Goal: Information Seeking & Learning: Learn about a topic

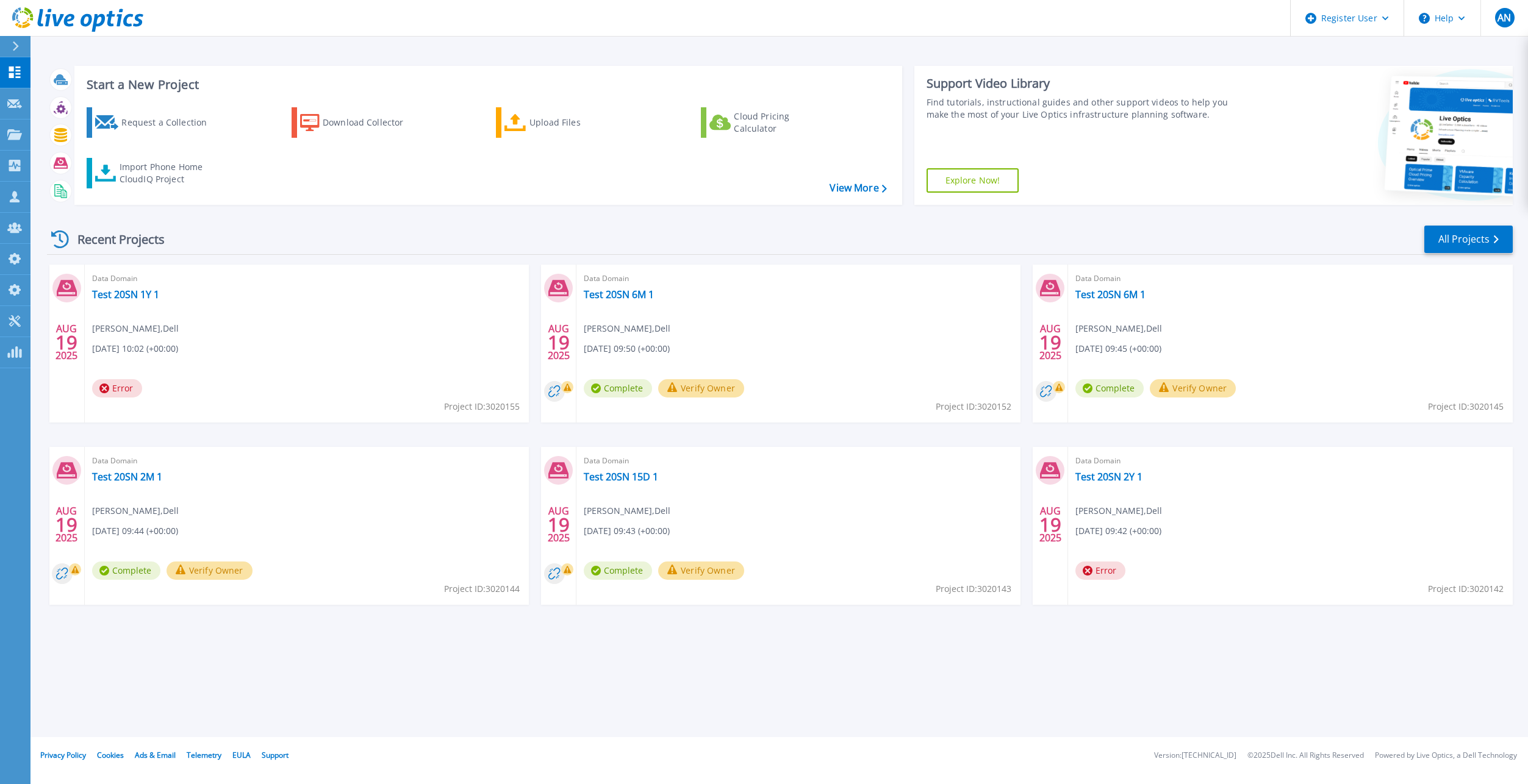
click at [525, 230] on div "Recent Projects All Projects" at bounding box center [780, 240] width 1466 height 30
click at [1470, 243] on link "All Projects" at bounding box center [1468, 239] width 89 height 27
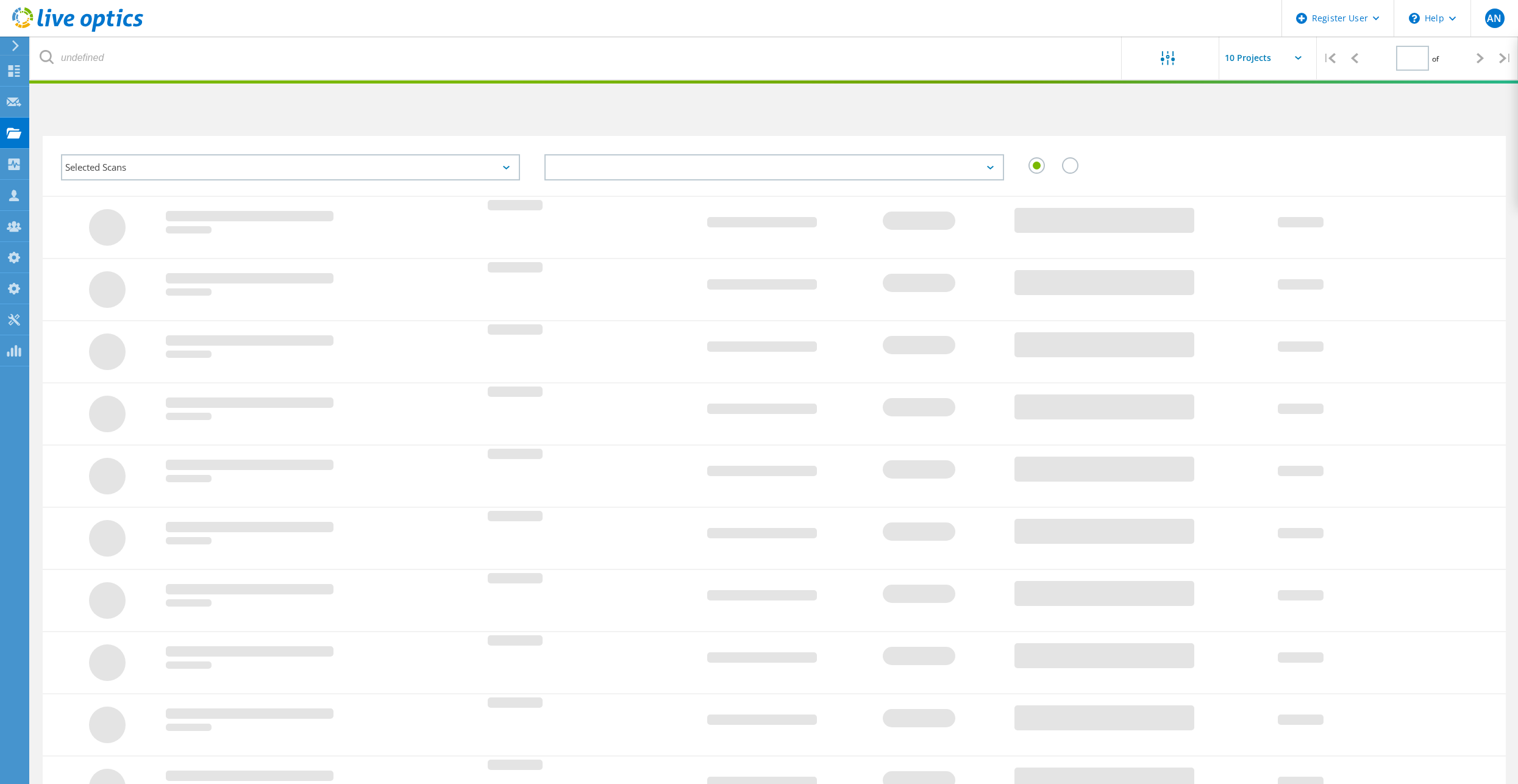
type input "1"
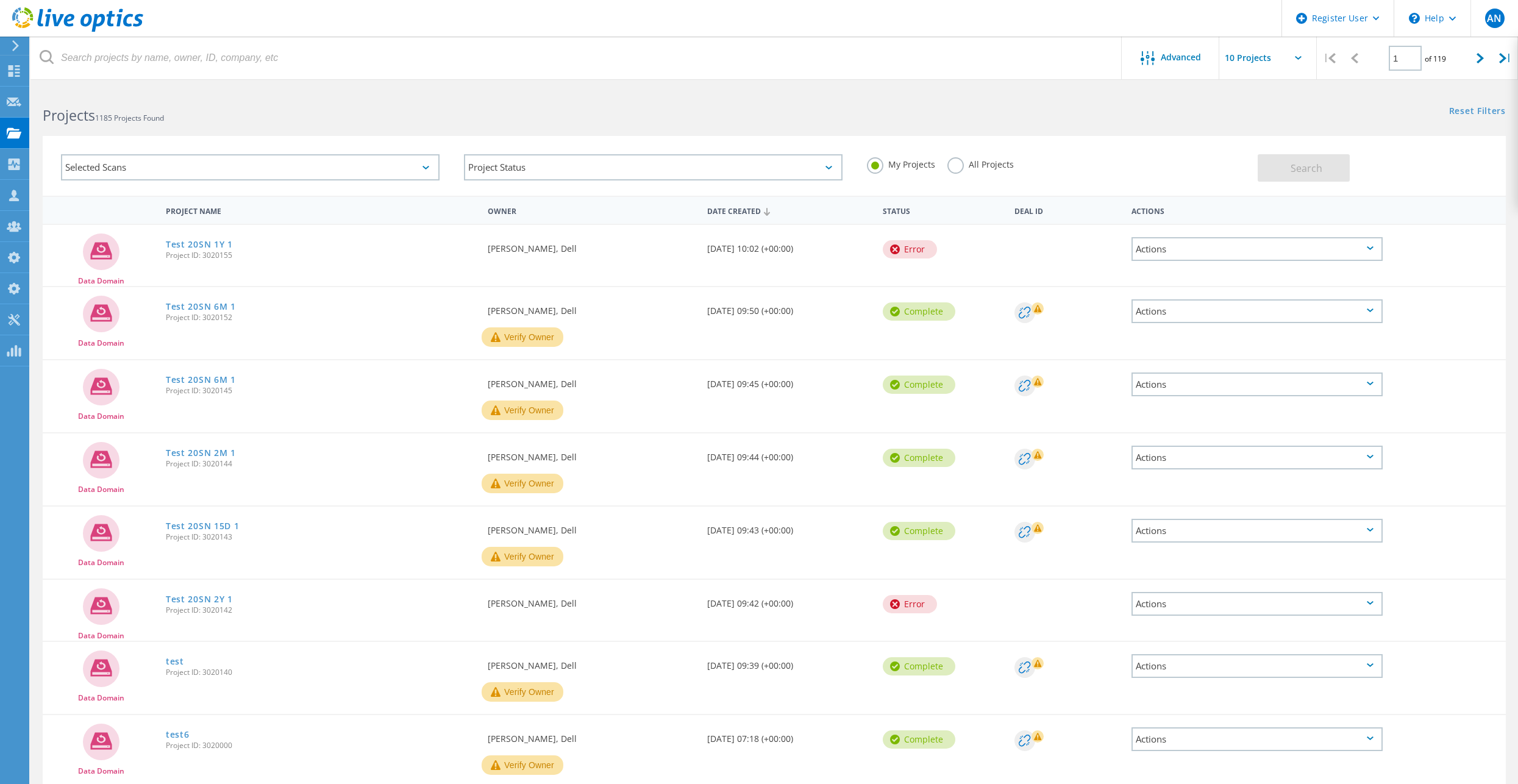
click at [968, 168] on label "All Projects" at bounding box center [980, 162] width 67 height 11
click at [0, 0] on input "All Projects" at bounding box center [0, 0] width 0 height 0
click at [1259, 168] on button "Search" at bounding box center [1303, 168] width 92 height 27
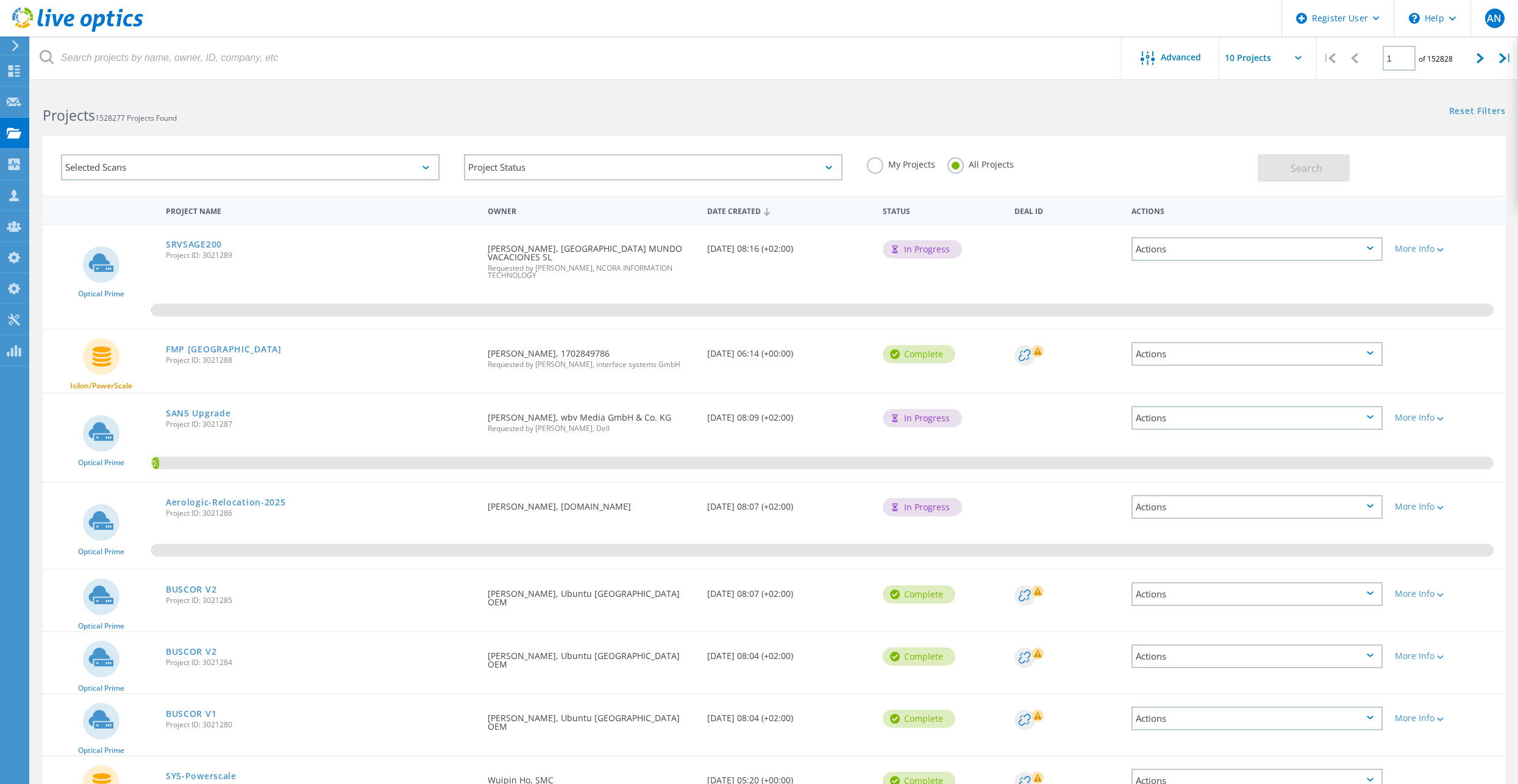
click at [328, 166] on div "Selected Scans" at bounding box center [249, 167] width 378 height 27
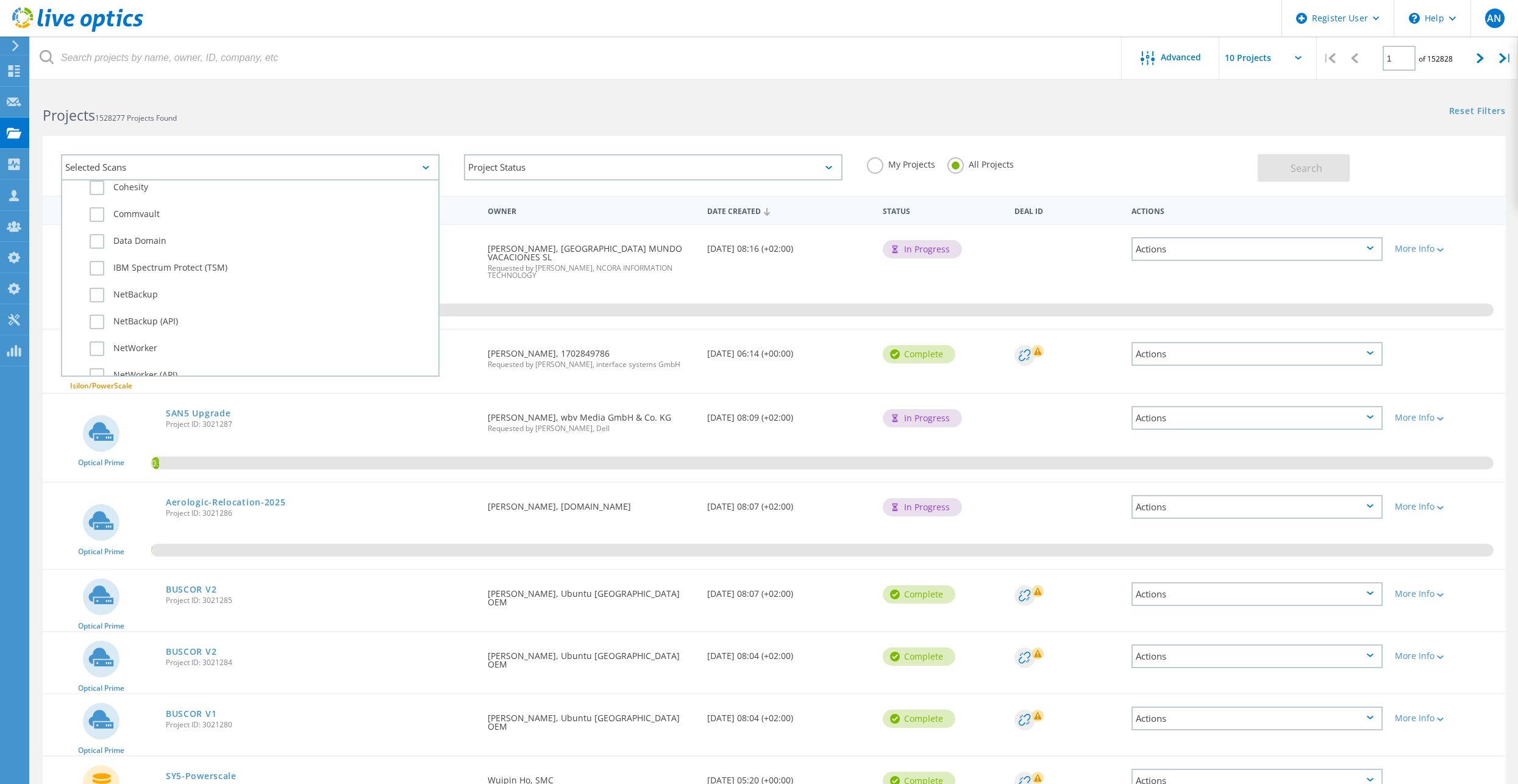
scroll to position [732, 0]
click at [138, 231] on label "Data Domain" at bounding box center [261, 238] width 343 height 14
click at [0, 0] on input "Data Domain" at bounding box center [0, 0] width 0 height 0
click at [541, 92] on div "Projects 1528277 Projects Found" at bounding box center [402, 105] width 744 height 33
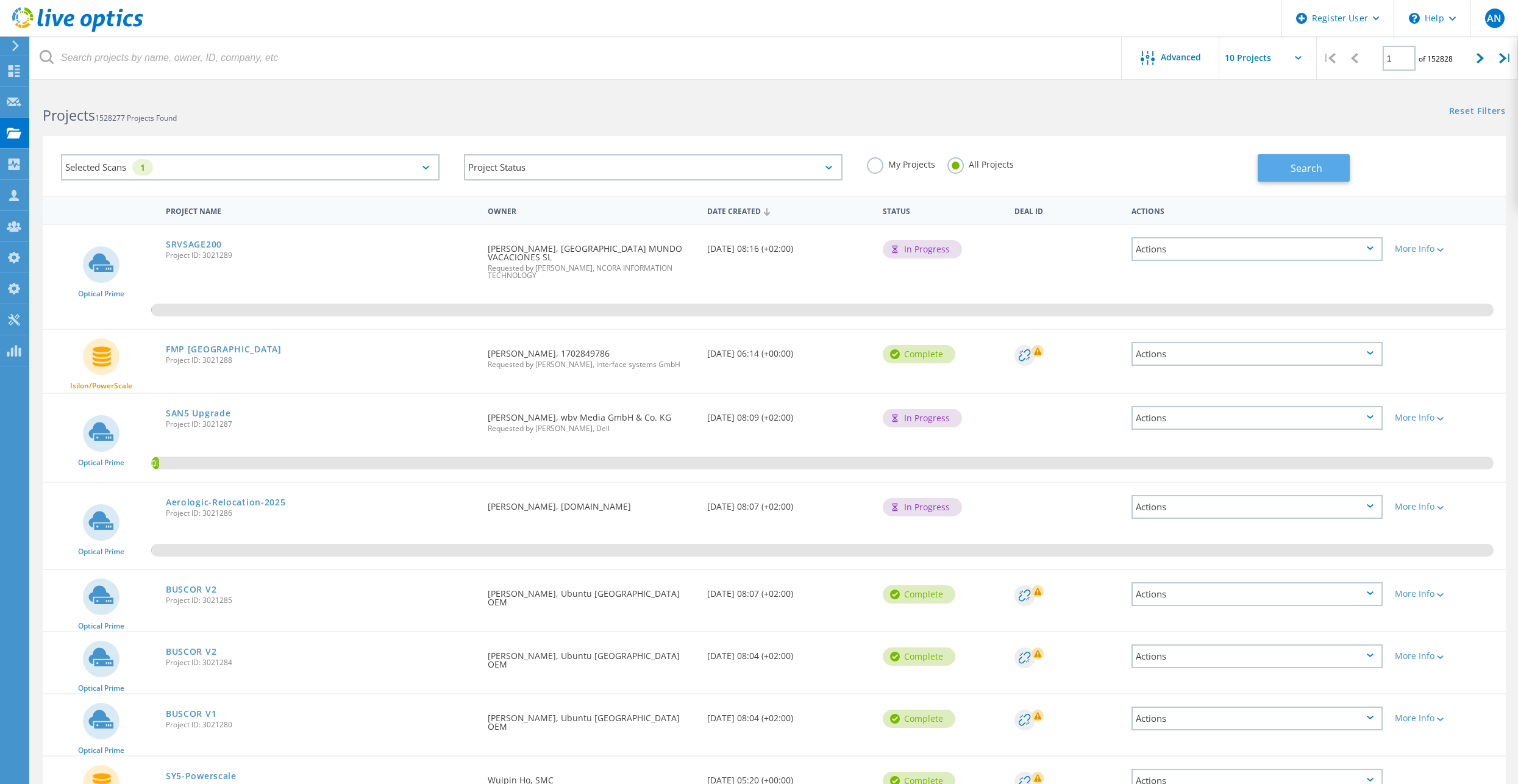
click at [1280, 171] on button "Search" at bounding box center [1303, 168] width 92 height 27
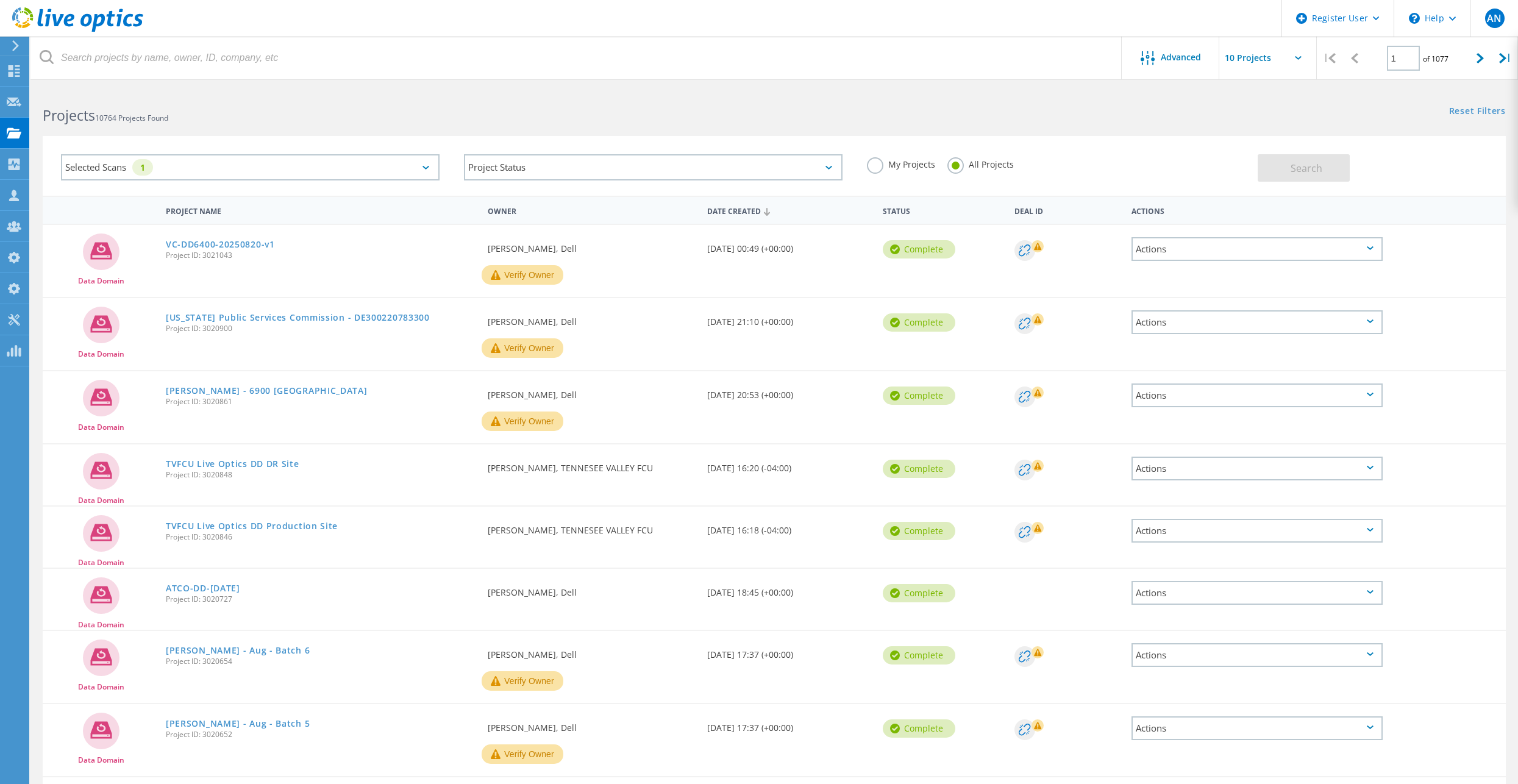
click at [641, 111] on h2 "Projects 10764 Projects Found" at bounding box center [402, 115] width 720 height 20
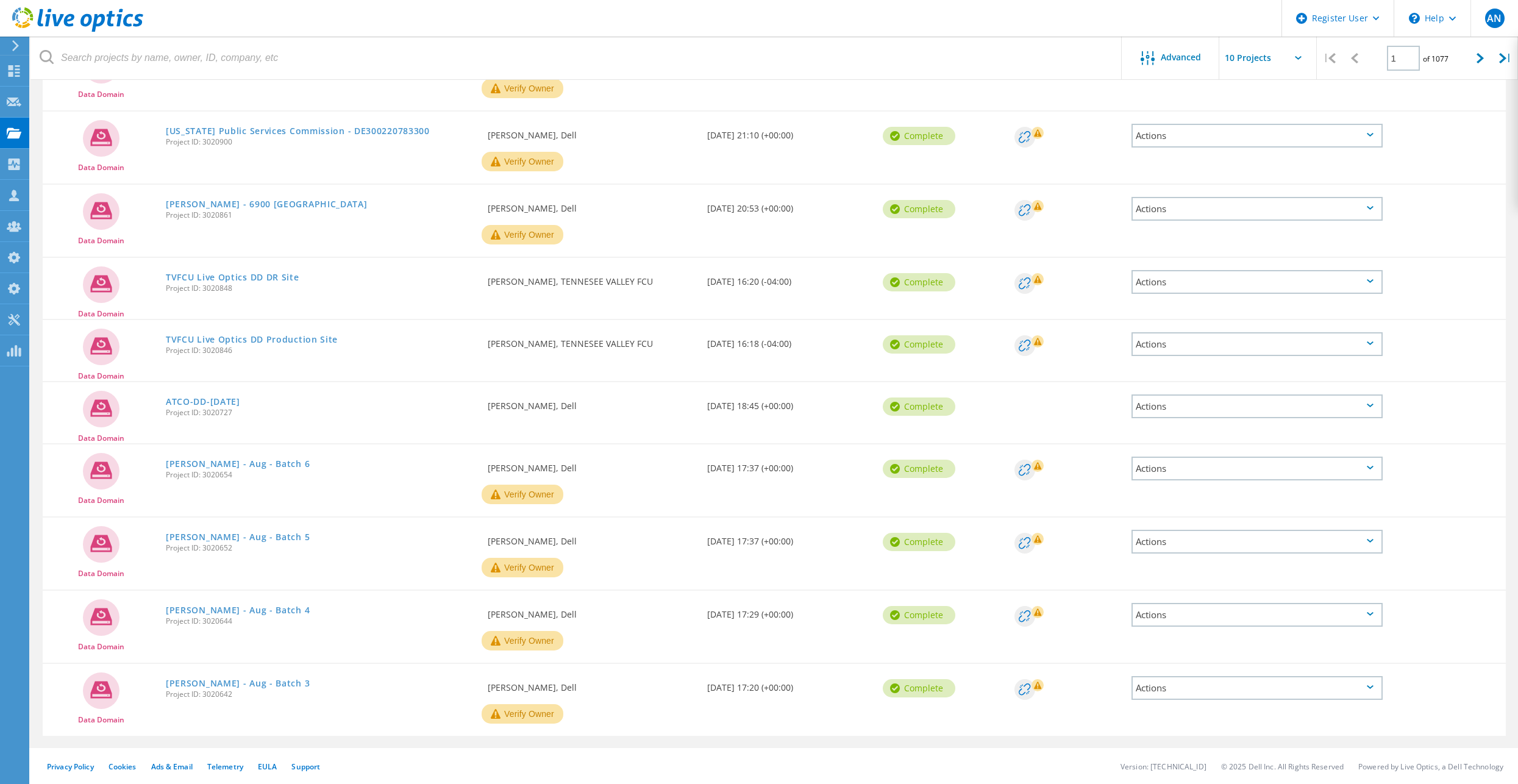
scroll to position [187, 0]
click at [1253, 69] on input "text" at bounding box center [1280, 58] width 122 height 42
click at [1264, 152] on div "Show 40 Projects" at bounding box center [1280, 150] width 121 height 20
type input "Show 40 Projects"
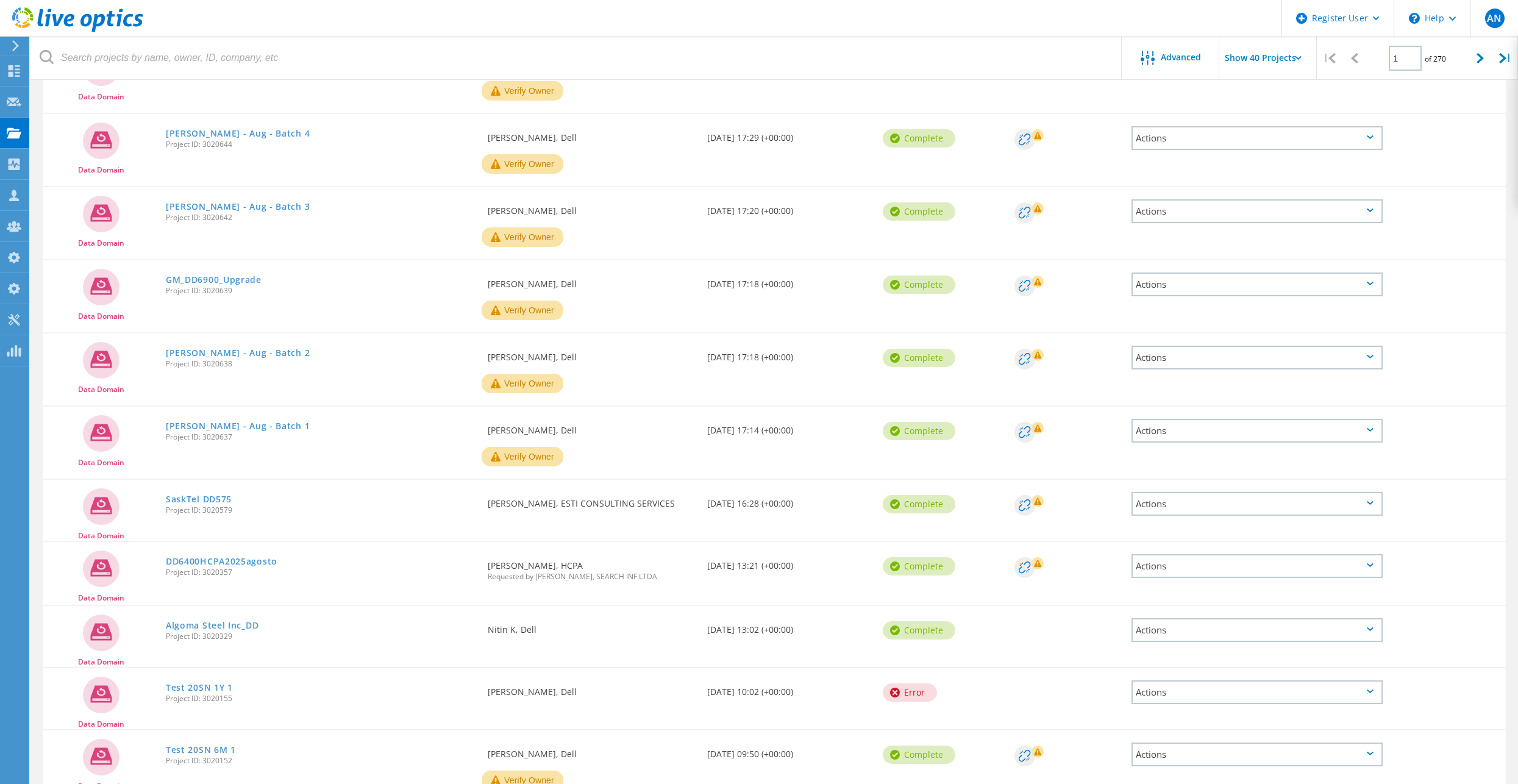
scroll to position [735, 0]
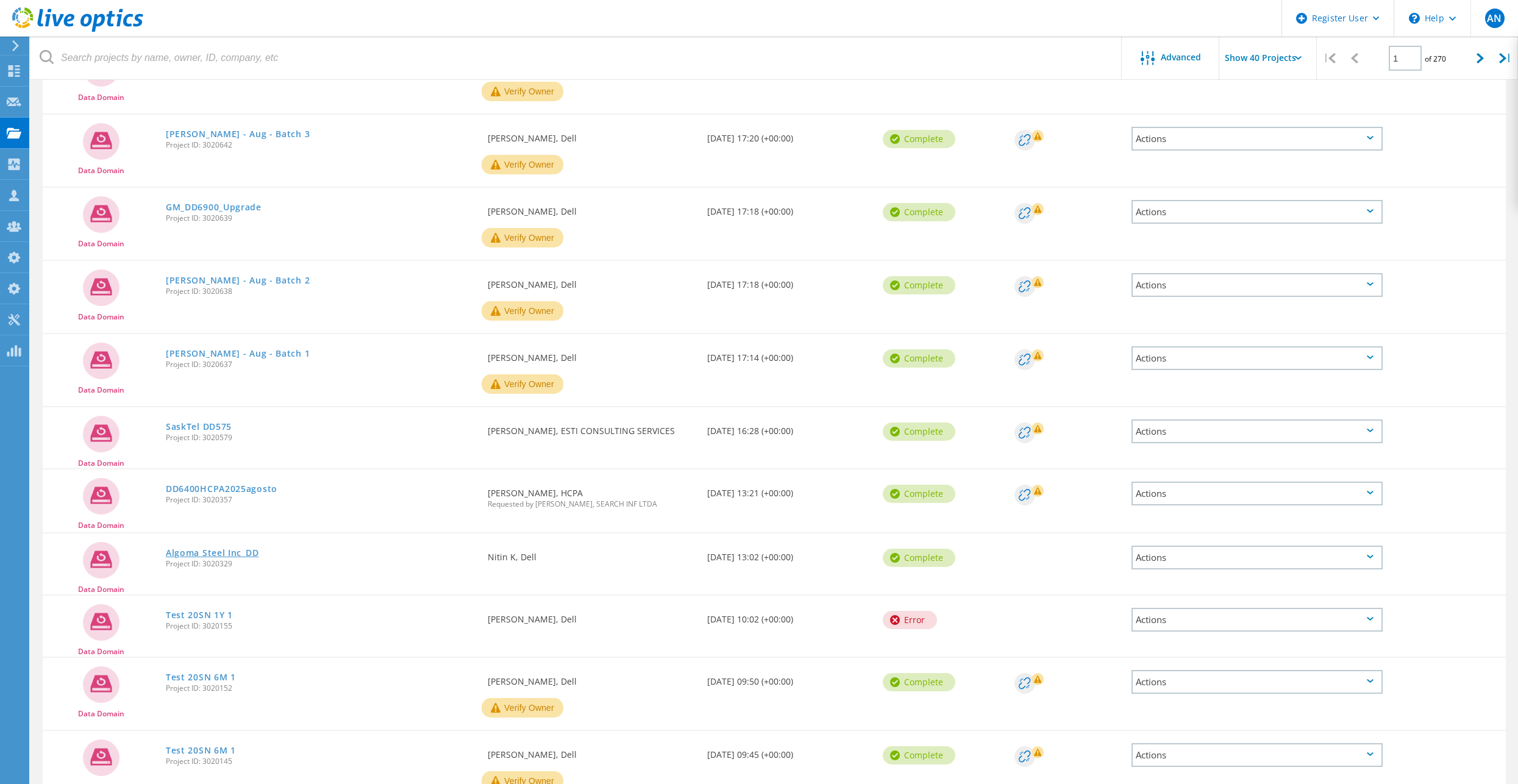
click at [192, 551] on link "Algoma Steel Inc_DD" at bounding box center [212, 553] width 93 height 8
click at [205, 489] on link "DD6400HCPA2025agosto" at bounding box center [221, 488] width 111 height 8
click at [212, 425] on link "SaskTel DD575" at bounding box center [199, 426] width 66 height 8
click at [227, 357] on link "Lilly - Aug - Batch 1" at bounding box center [238, 353] width 144 height 8
click at [210, 276] on link "Lilly - Aug - Batch 2" at bounding box center [238, 280] width 144 height 8
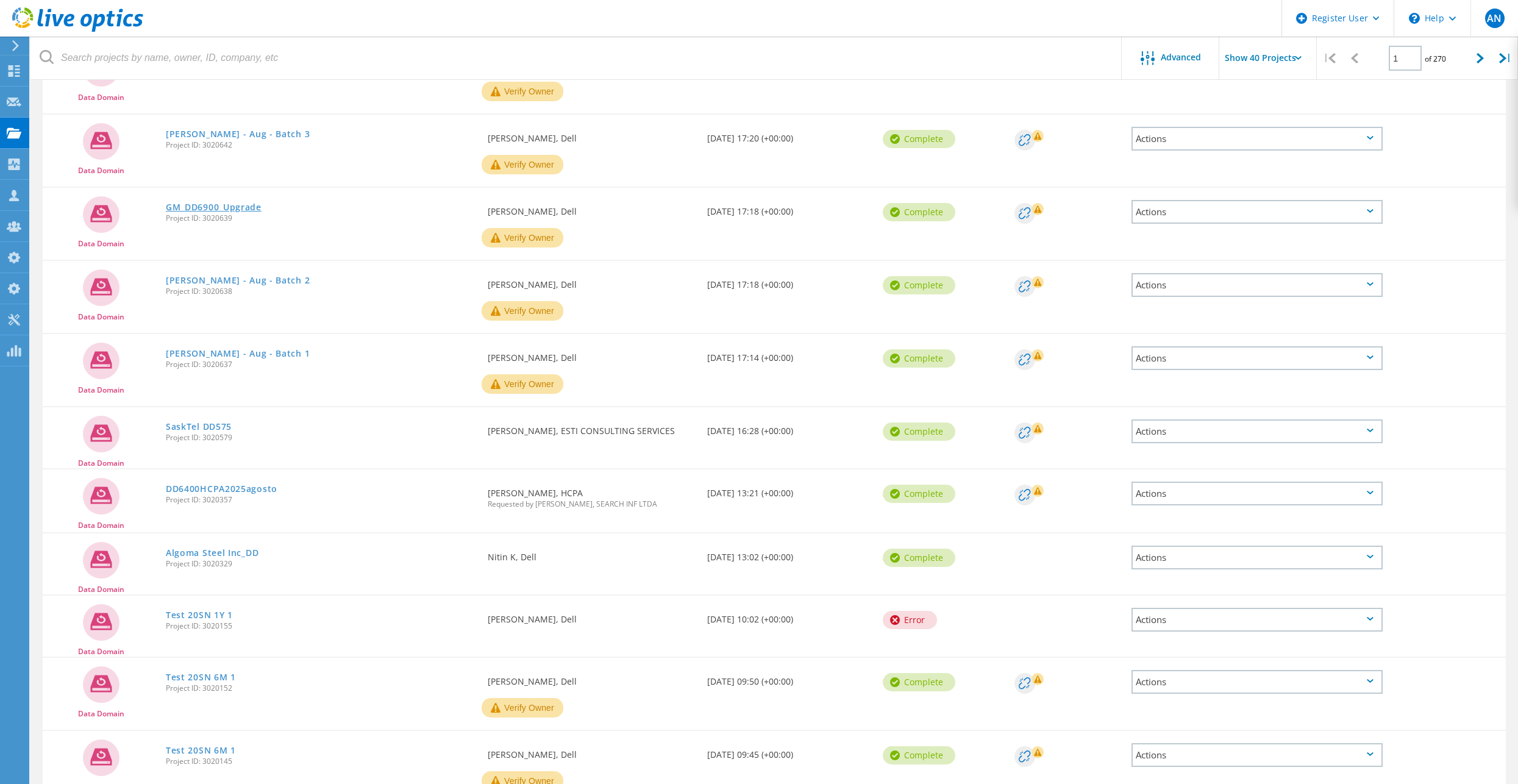
click at [253, 205] on link "GM_DD6900_Upgrade" at bounding box center [214, 207] width 96 height 8
click at [240, 136] on link "Lilly - Aug - Batch 3" at bounding box center [238, 133] width 144 height 8
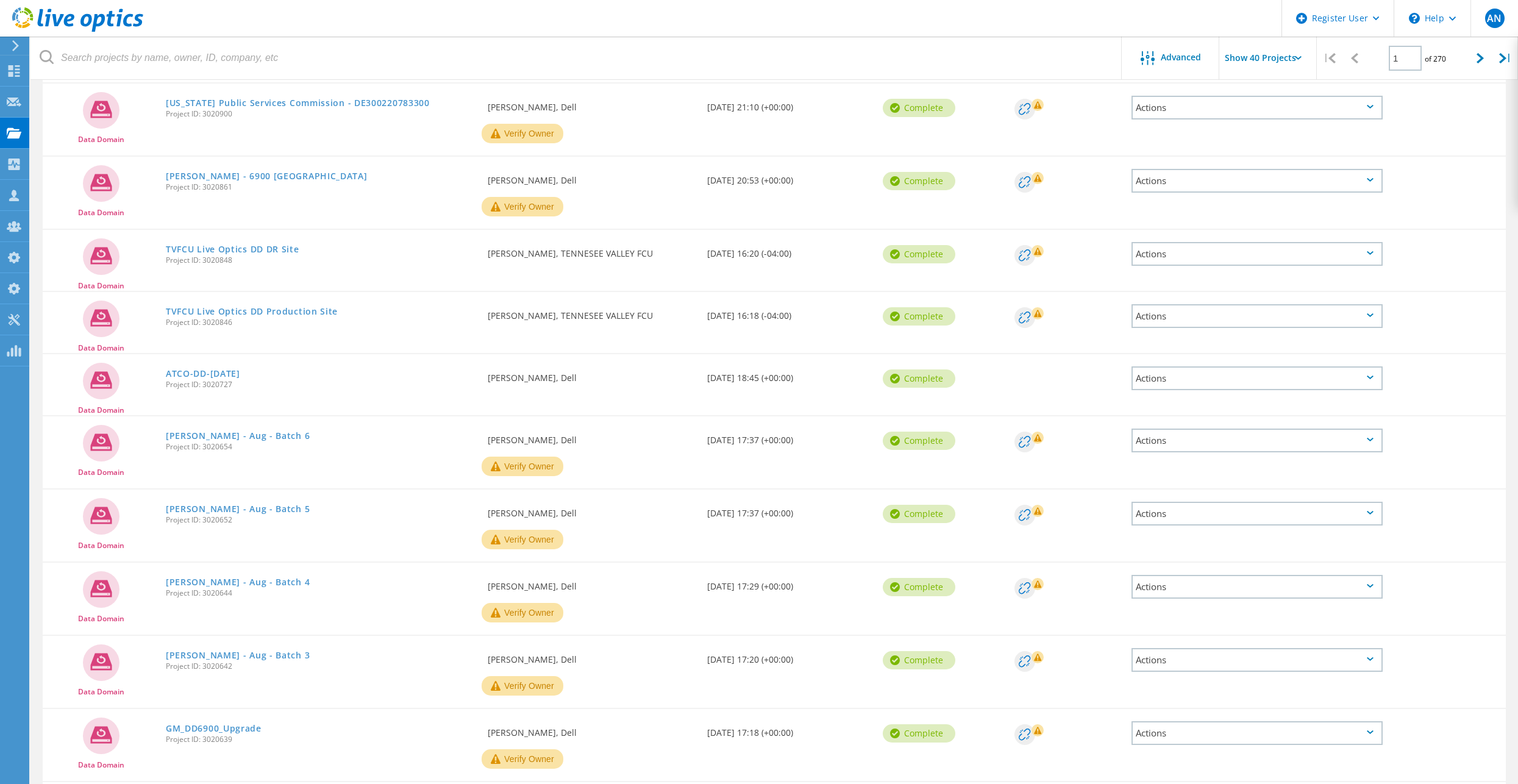
scroll to position [187, 0]
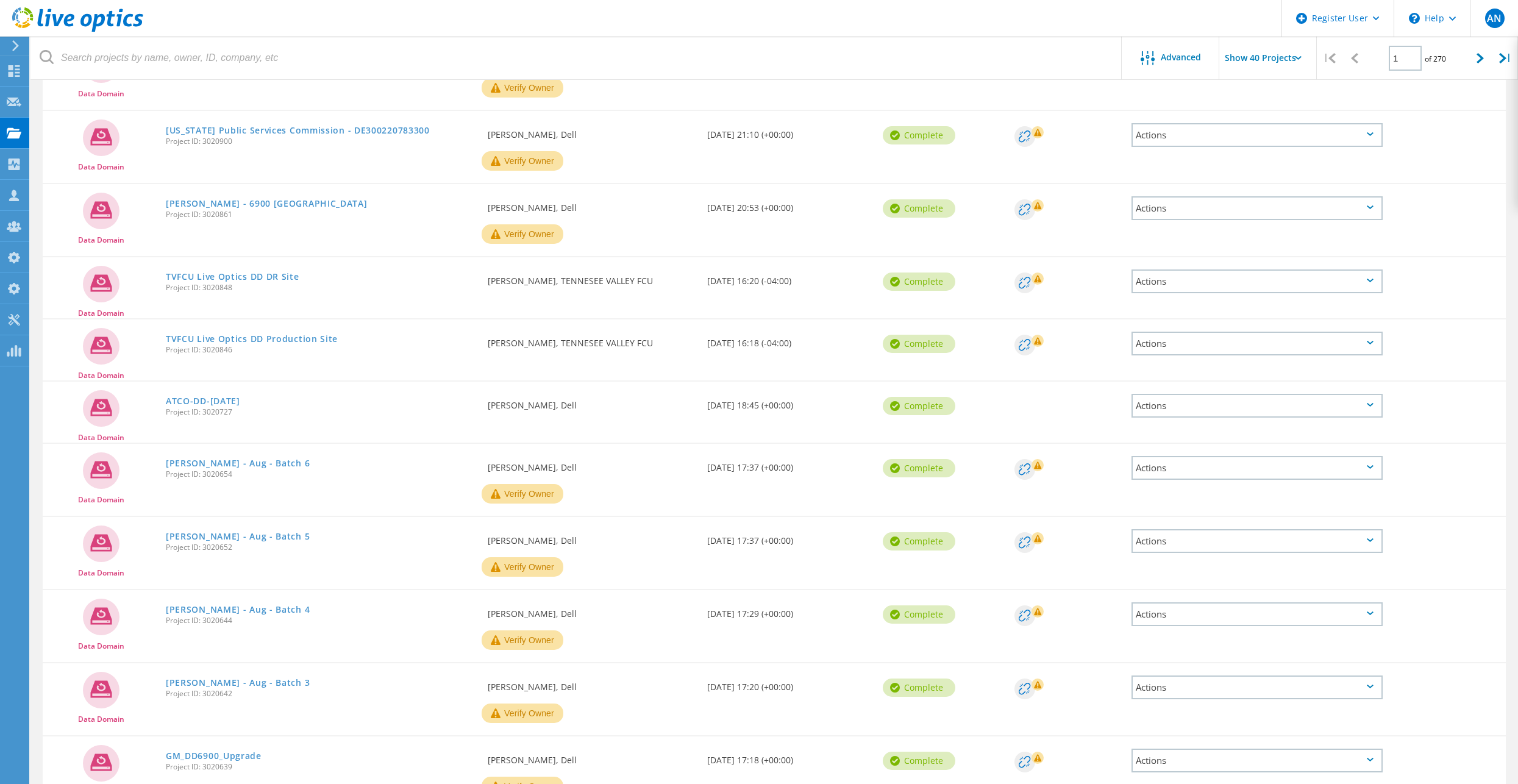
click at [231, 617] on span "Project ID: 3020644" at bounding box center [321, 621] width 309 height 8
click at [231, 612] on link "Lilly - Aug - Batch 4" at bounding box center [238, 609] width 144 height 8
click at [232, 535] on link "Lilly - Aug - Batch 5" at bounding box center [238, 536] width 144 height 8
click at [236, 467] on link "Lilly - Aug - Batch 6" at bounding box center [238, 463] width 144 height 8
click at [213, 400] on link "ATCO-DD-Aug2025" at bounding box center [203, 400] width 74 height 8
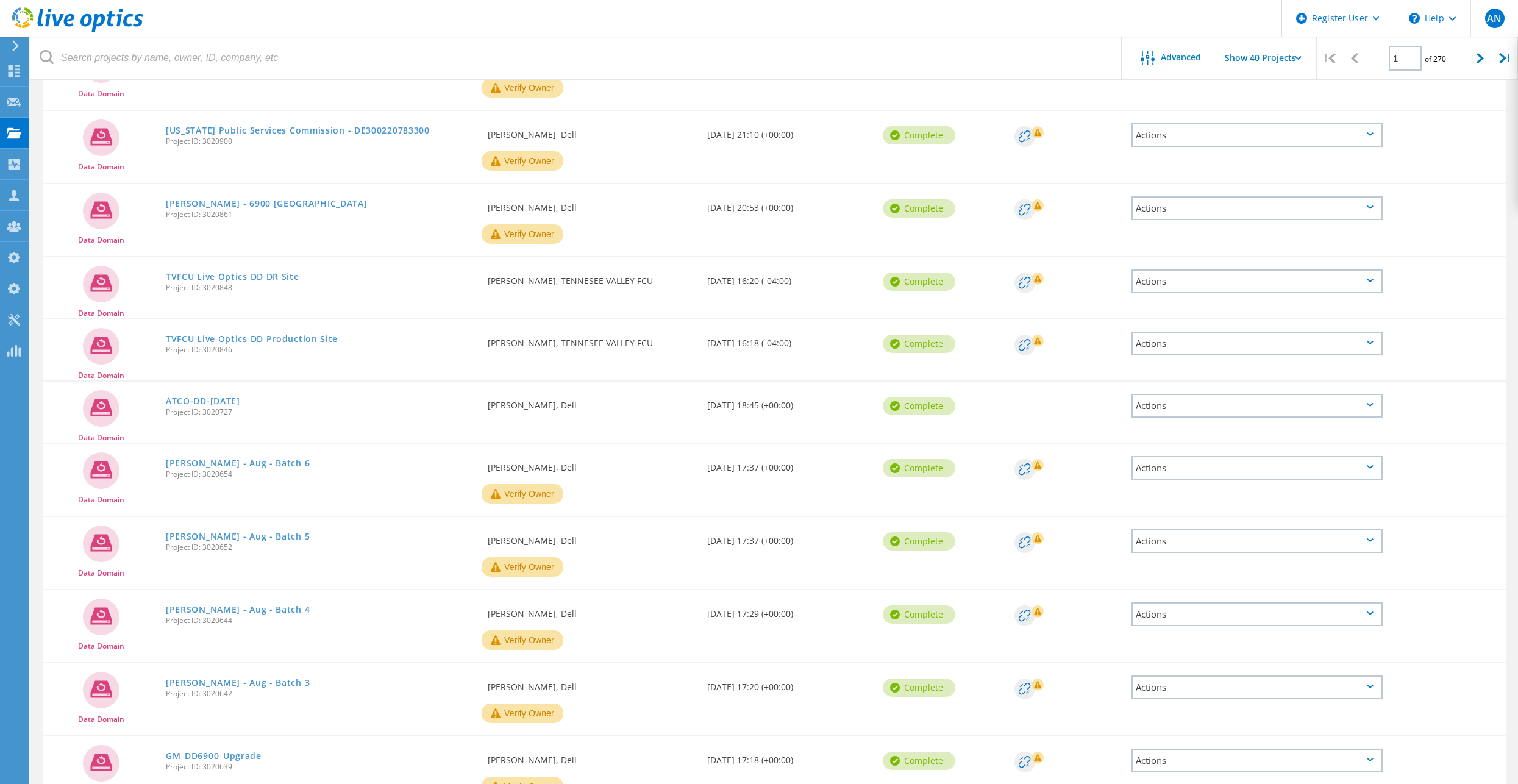
click at [210, 340] on link "TVFCU Live Optics DD Production Site" at bounding box center [252, 338] width 172 height 8
click at [225, 278] on link "TVFCU Live Optics DD DR Site" at bounding box center [233, 276] width 133 height 8
click at [222, 200] on link "Ingram - 6900 Lavergne" at bounding box center [267, 203] width 202 height 8
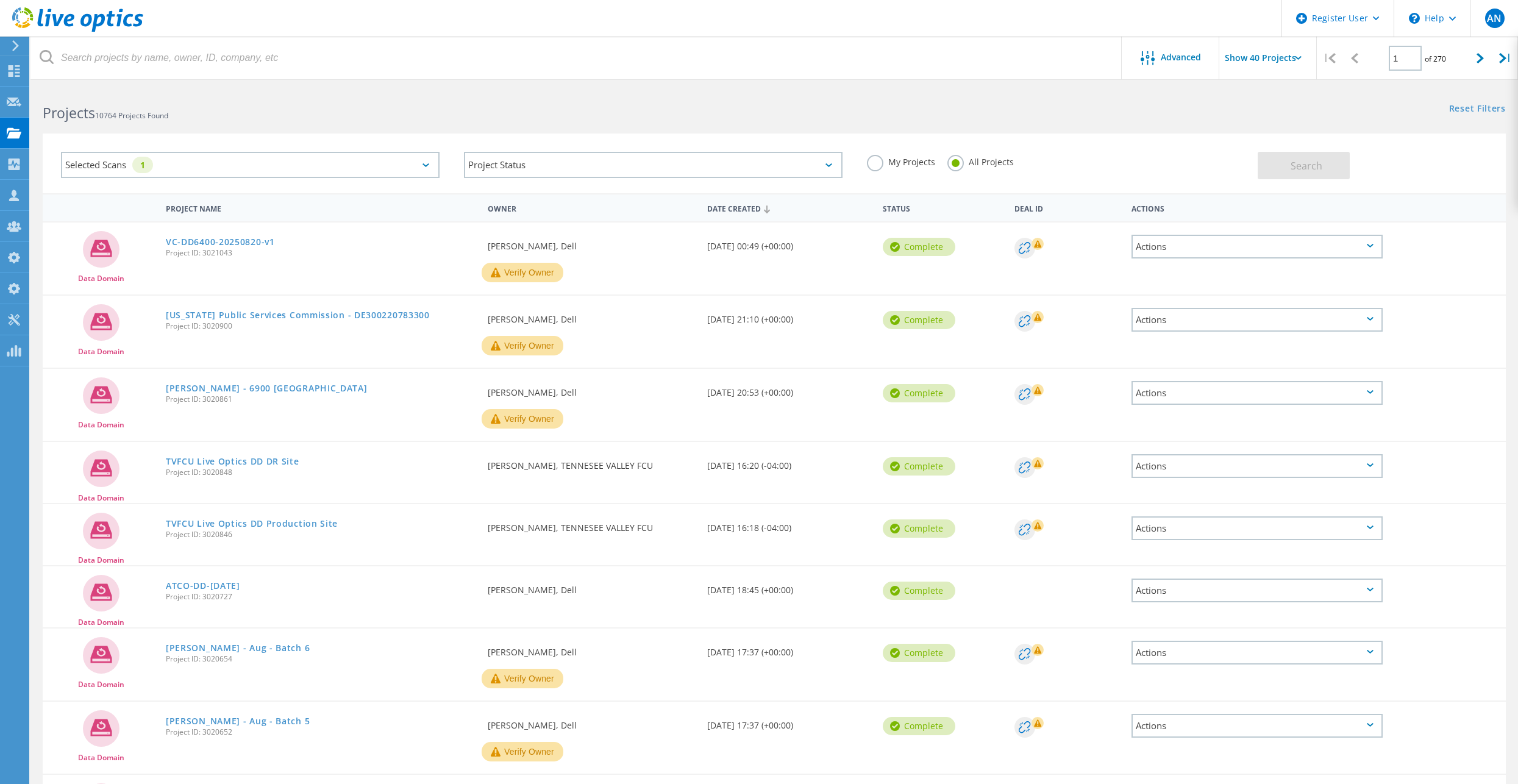
scroll to position [0, 0]
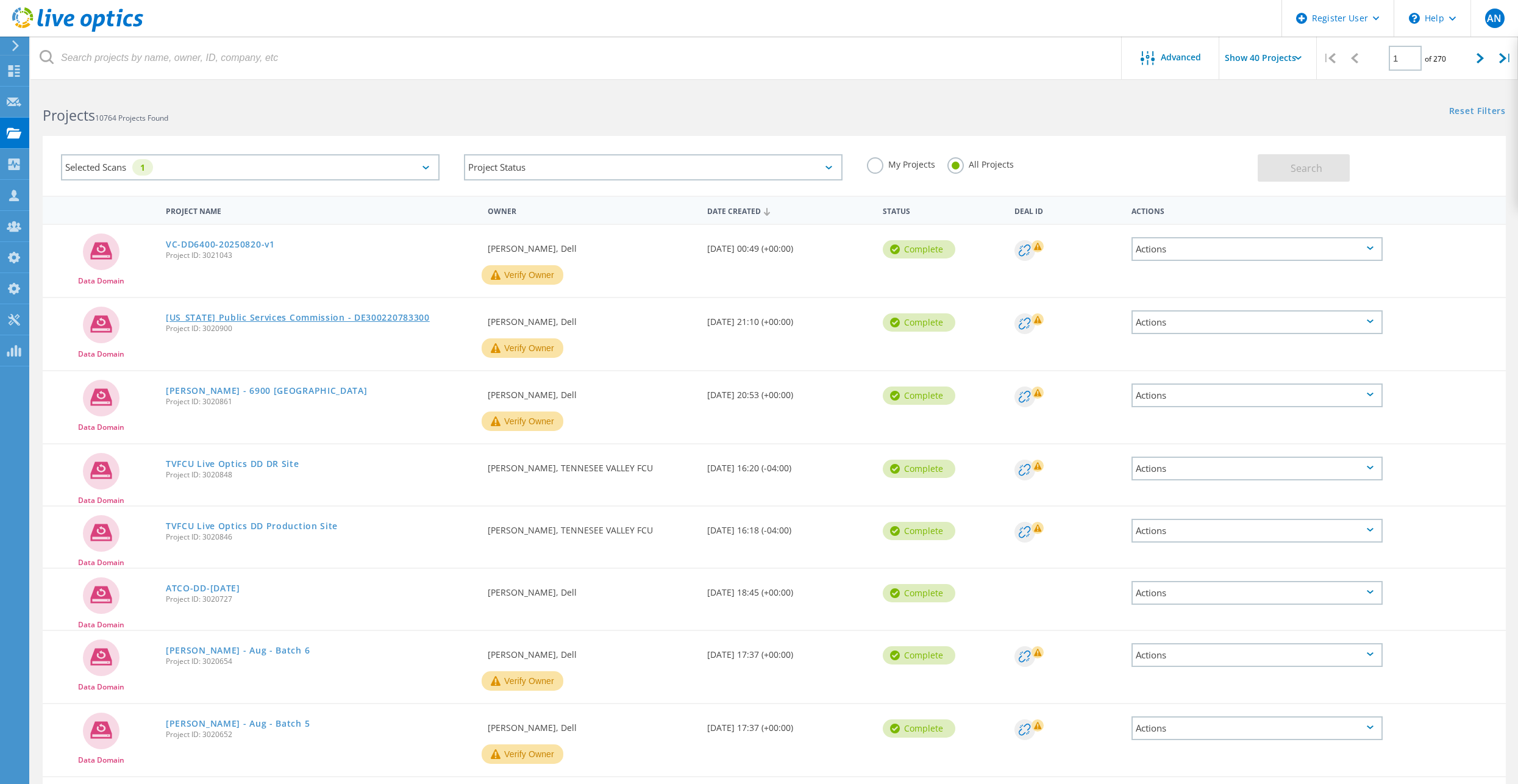
click at [296, 315] on link "Arkansas Public Services Commission - DE300220783300" at bounding box center [298, 317] width 264 height 8
click at [222, 247] on link "VC-DD6400-20250820-v1" at bounding box center [221, 244] width 109 height 8
click at [93, 20] on icon at bounding box center [77, 20] width 131 height 25
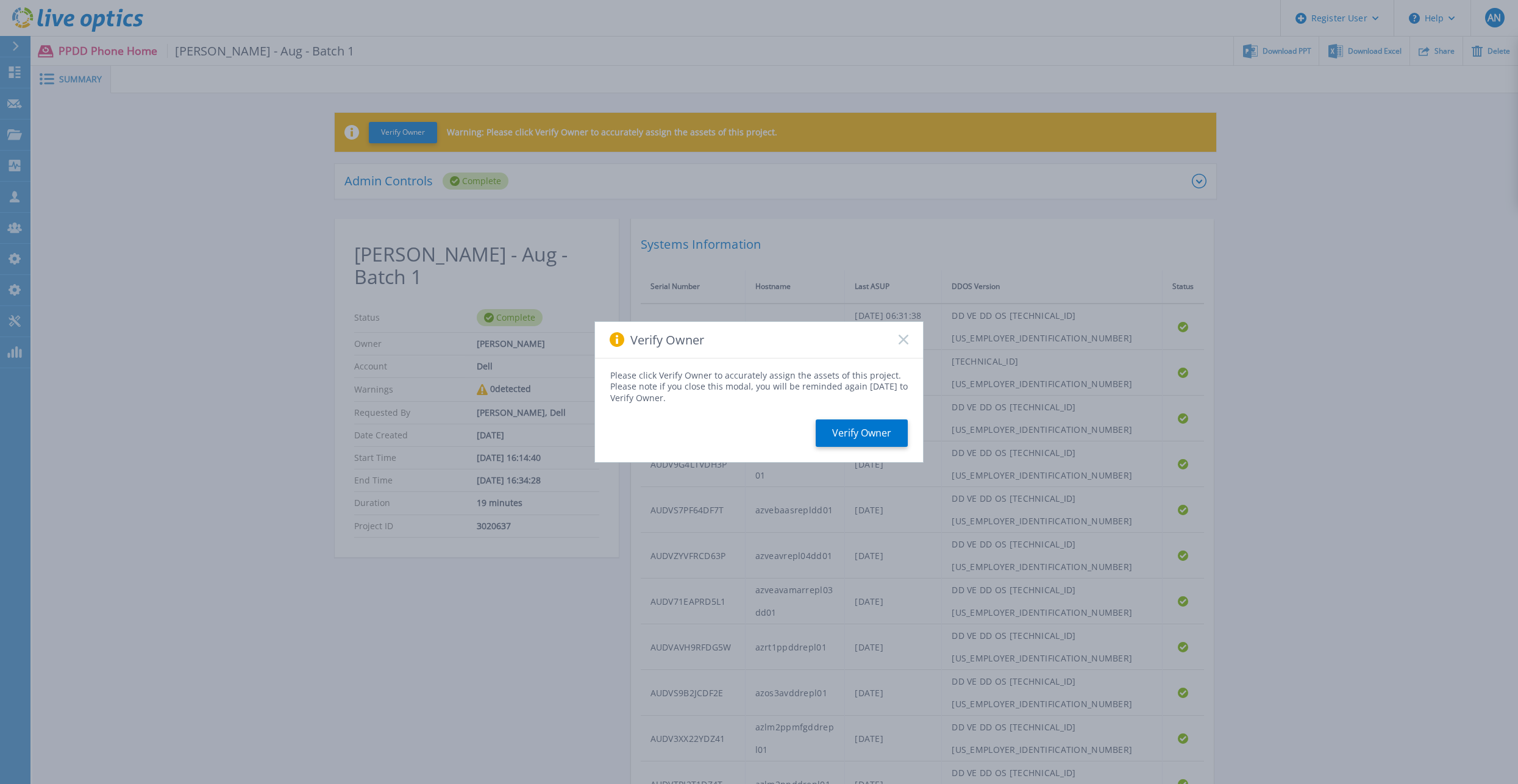
click at [901, 340] on icon at bounding box center [903, 339] width 10 height 10
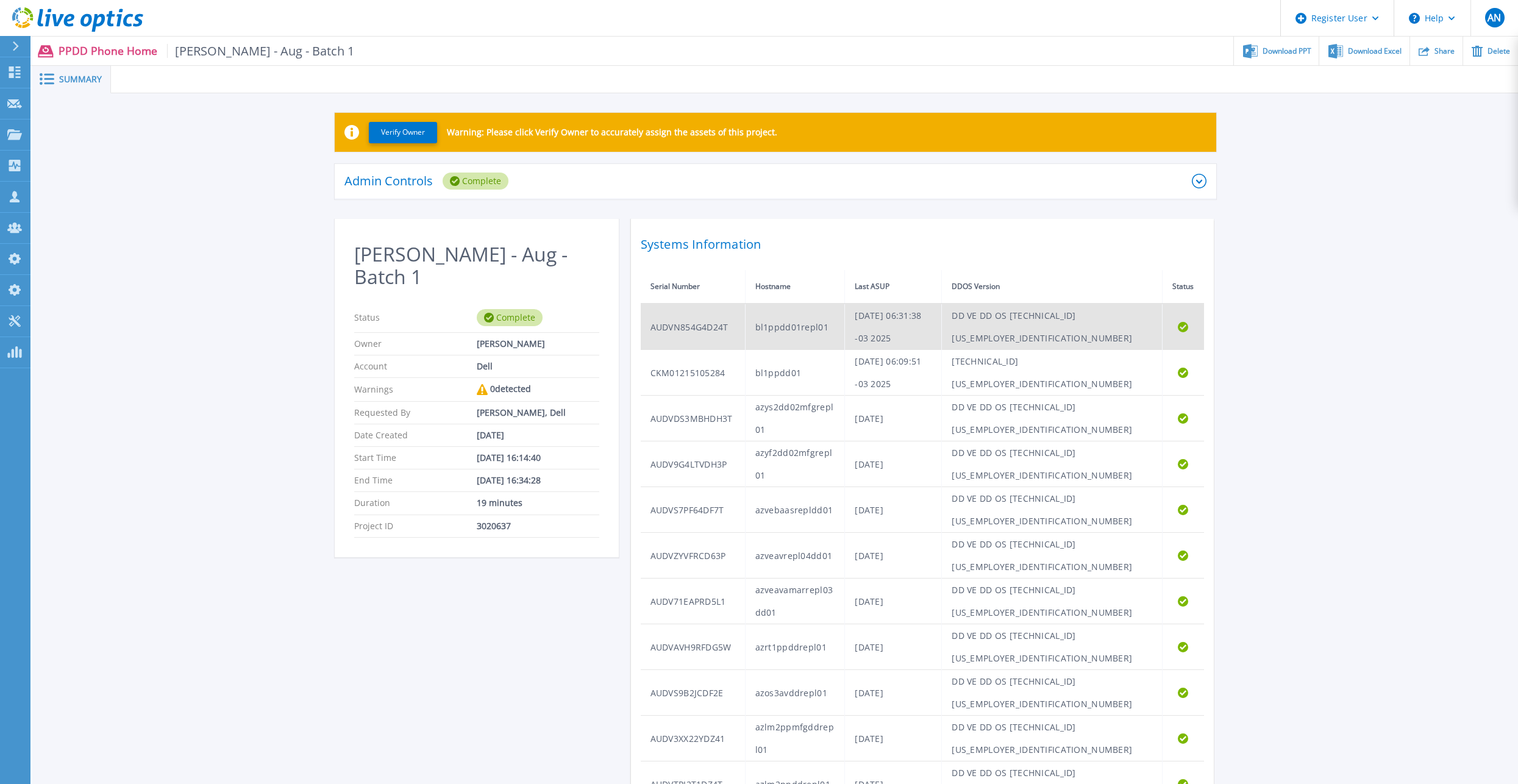
scroll to position [456, 0]
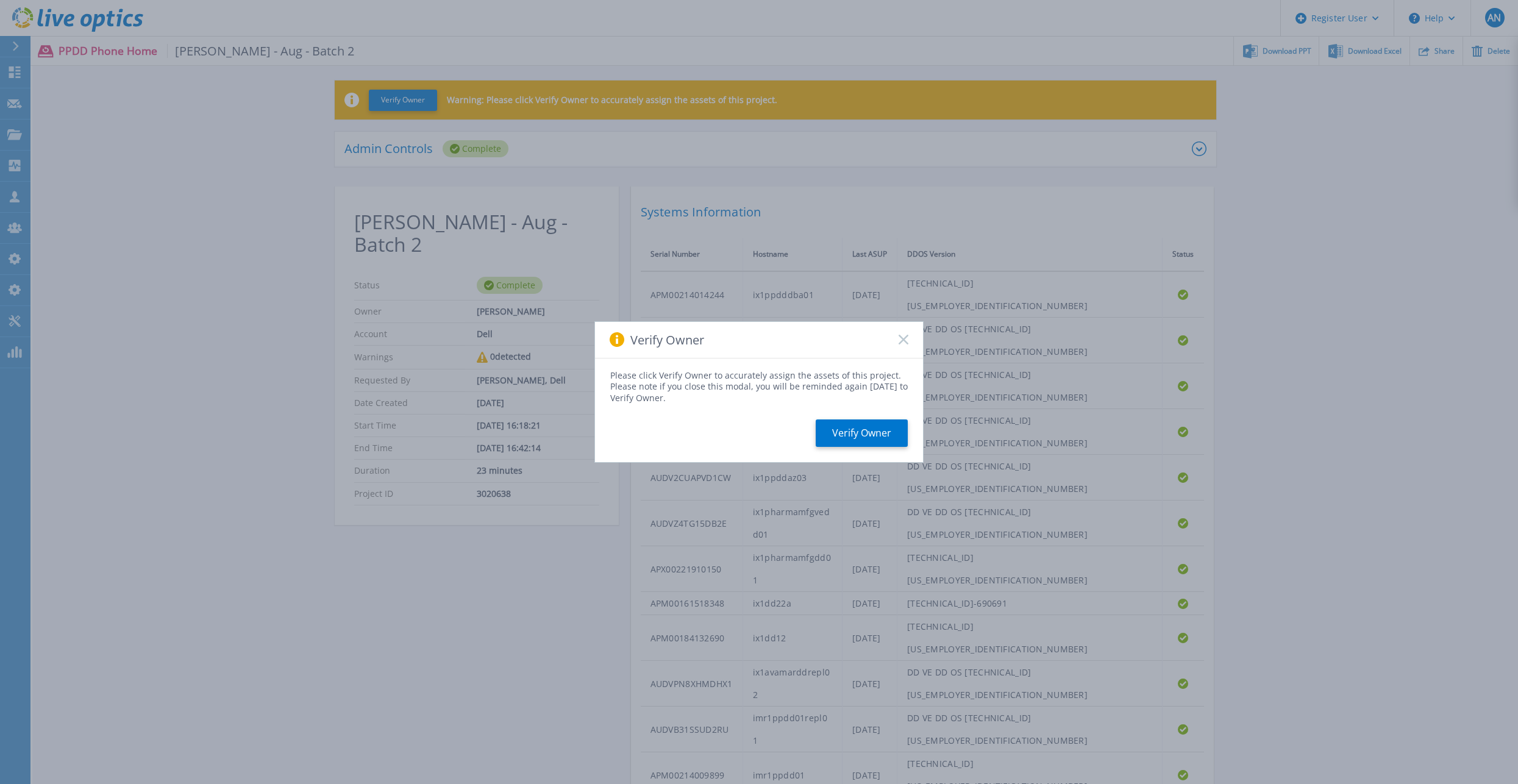
scroll to position [61, 0]
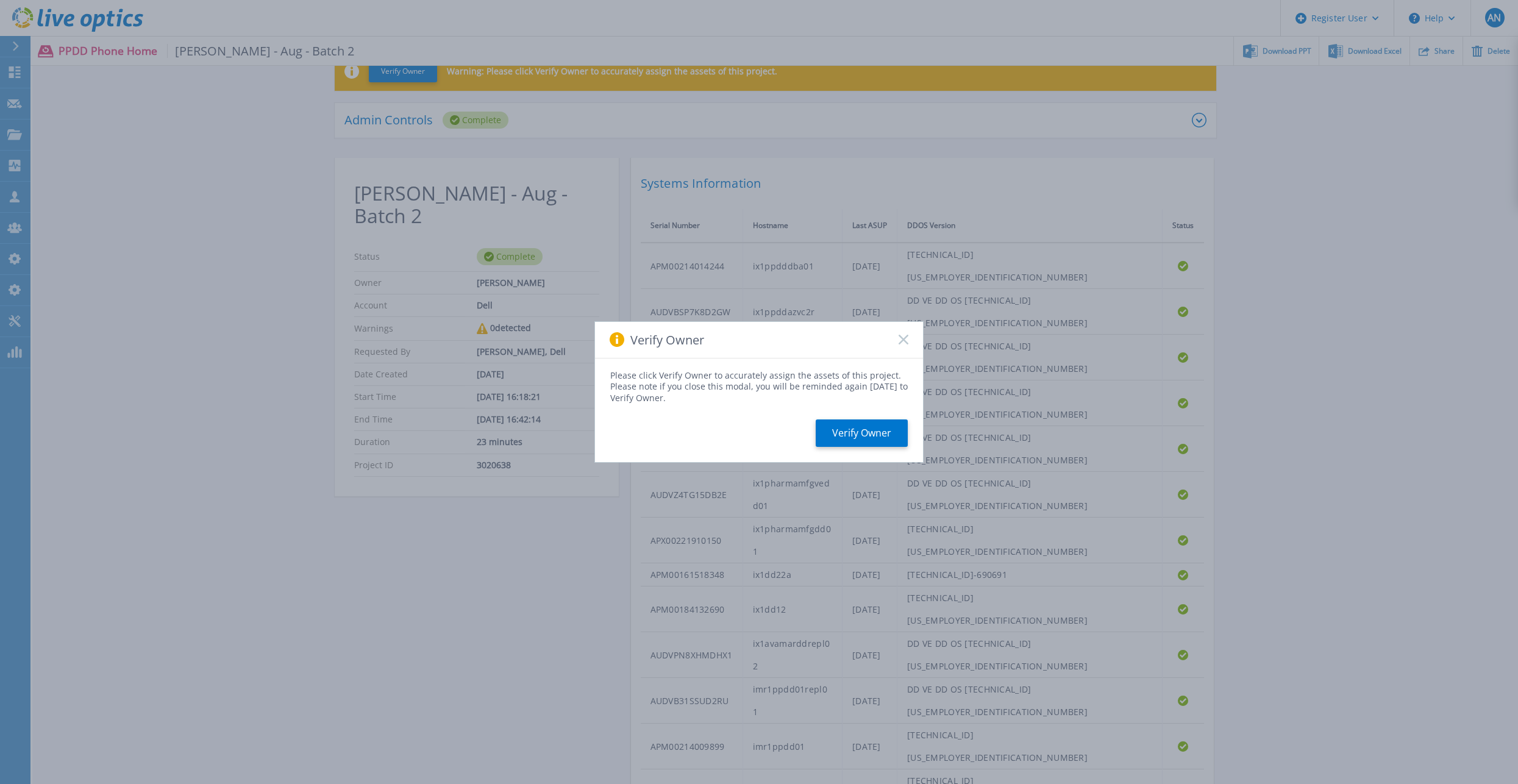
click at [903, 340] on rect at bounding box center [903, 340] width 11 height 11
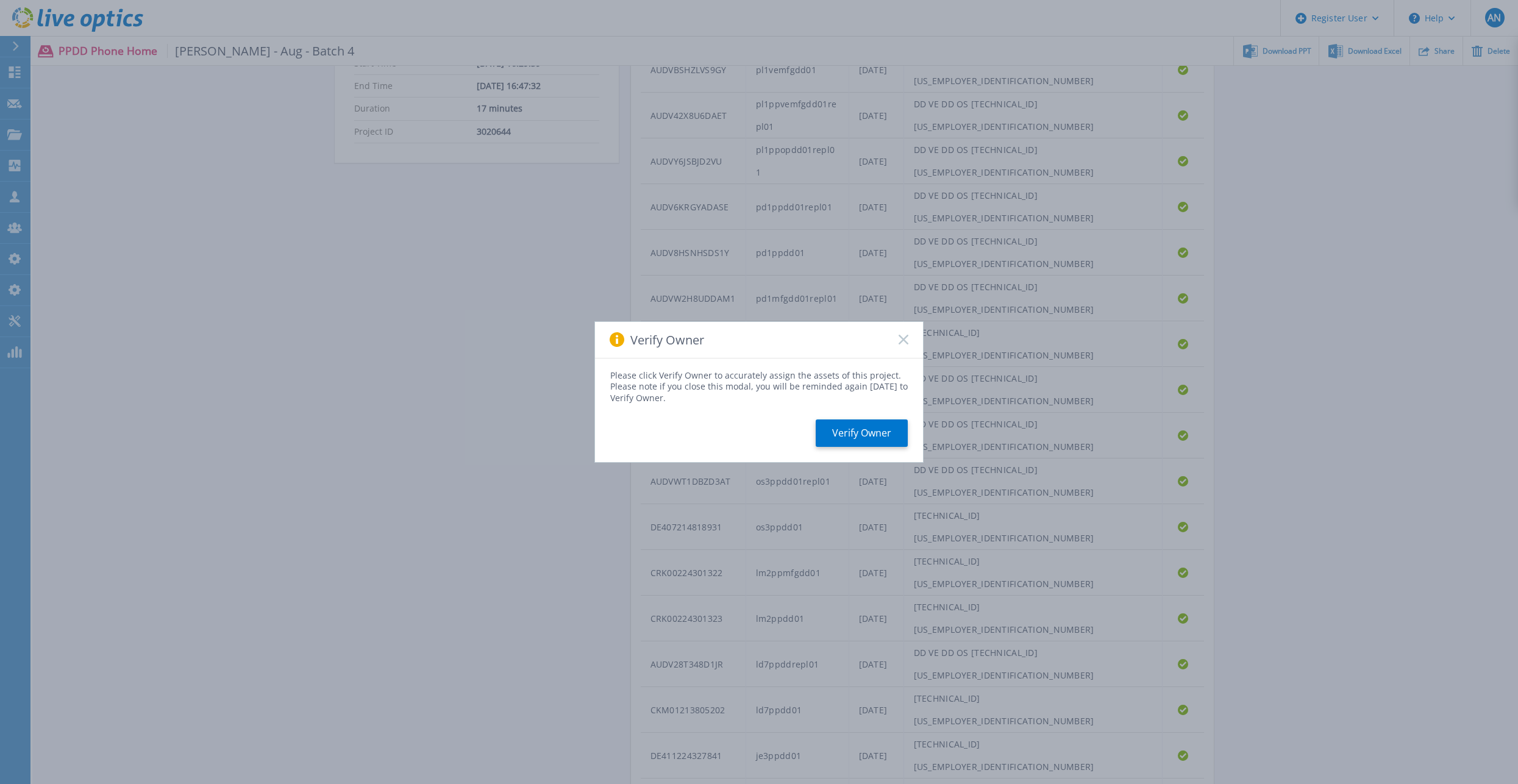
scroll to position [411, 0]
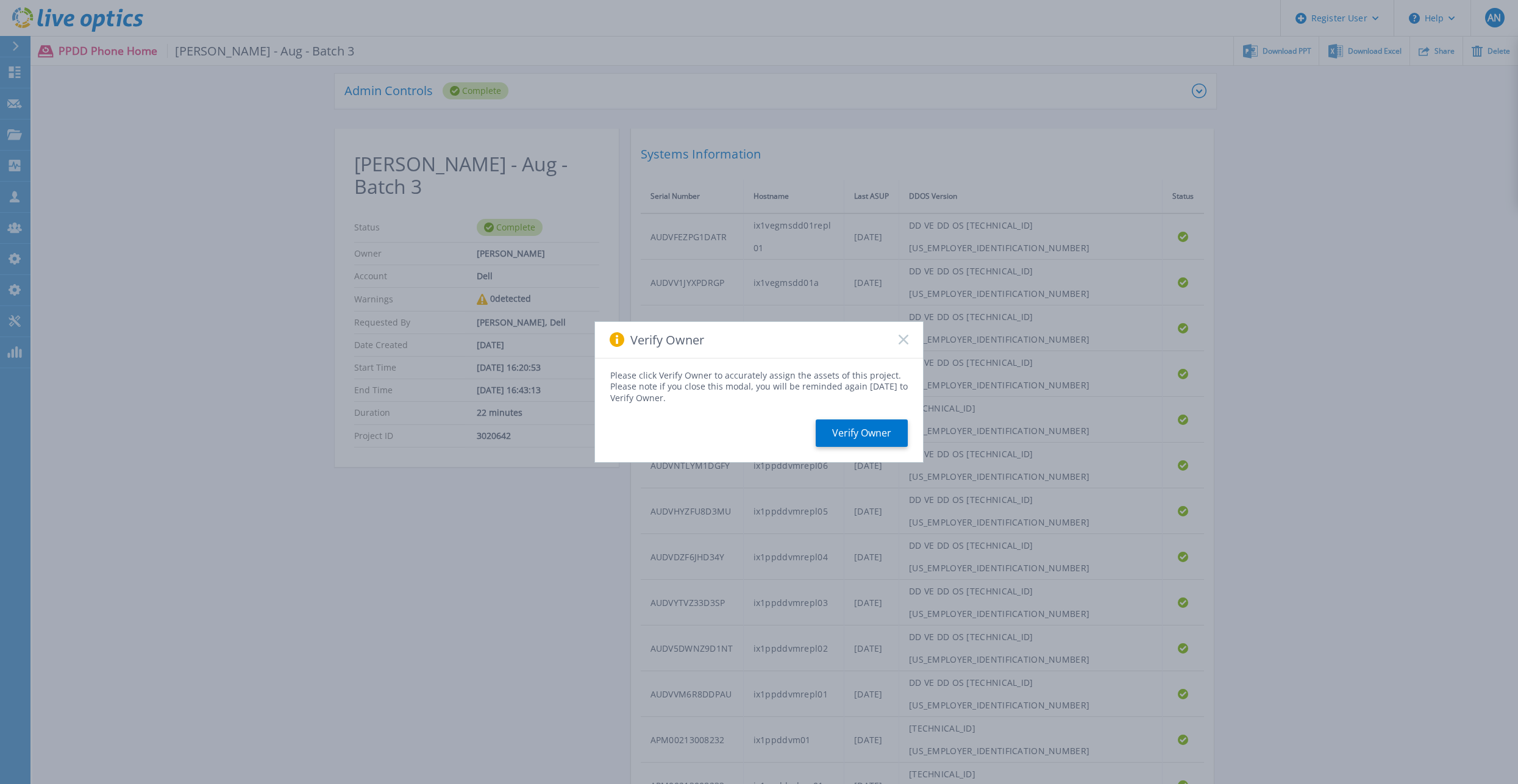
scroll to position [95, 0]
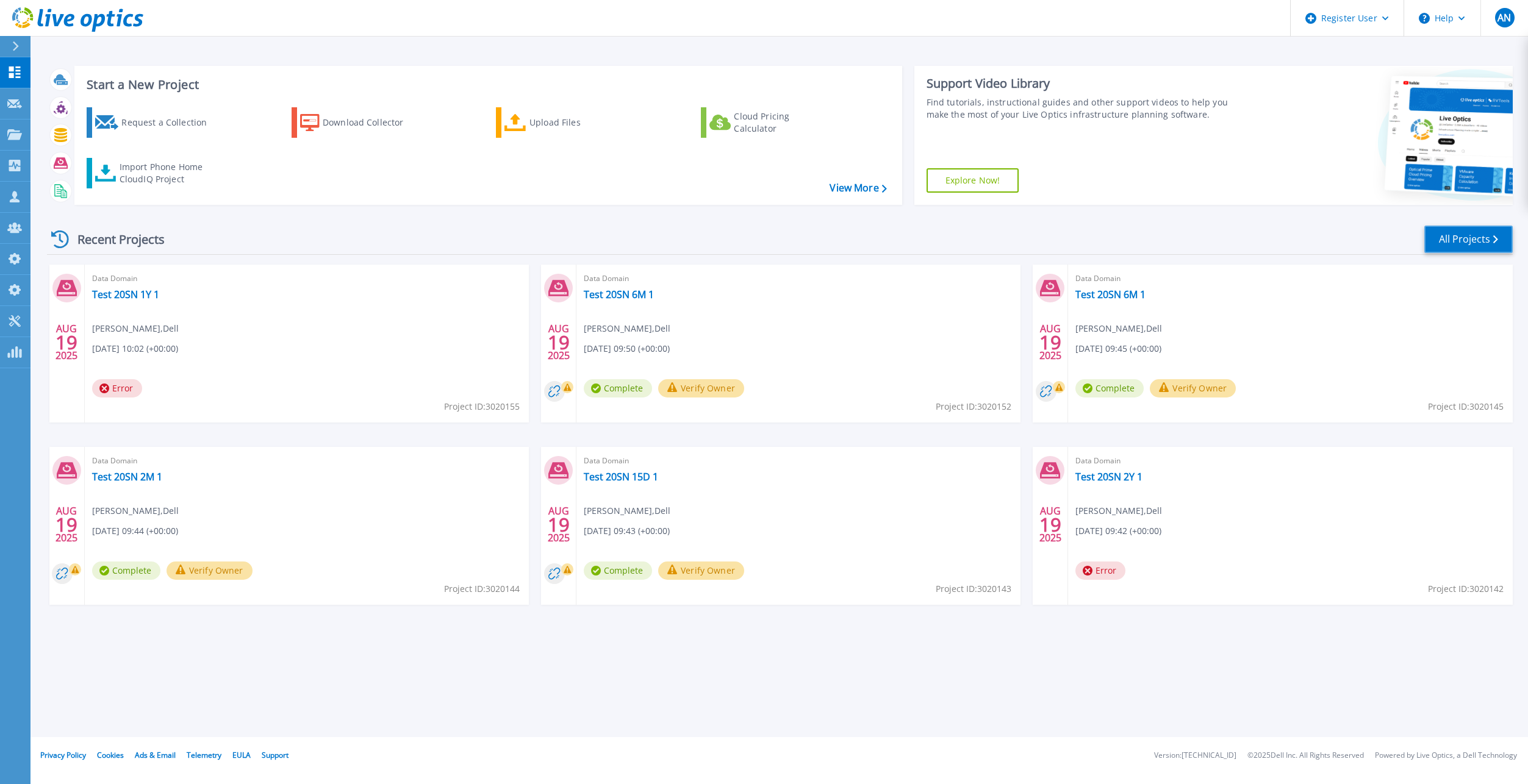
click at [1486, 240] on link "All Projects" at bounding box center [1468, 239] width 89 height 27
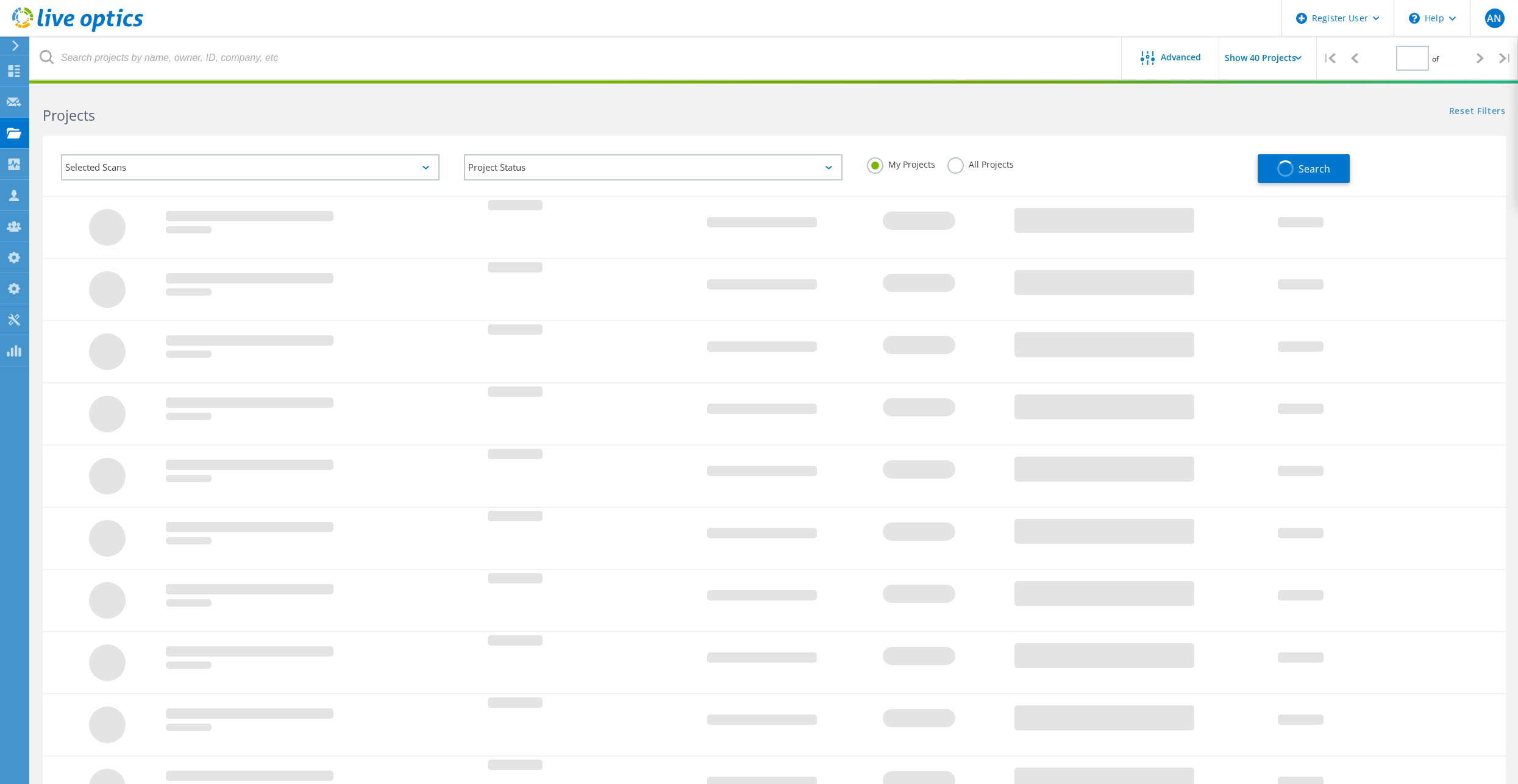
type input "1"
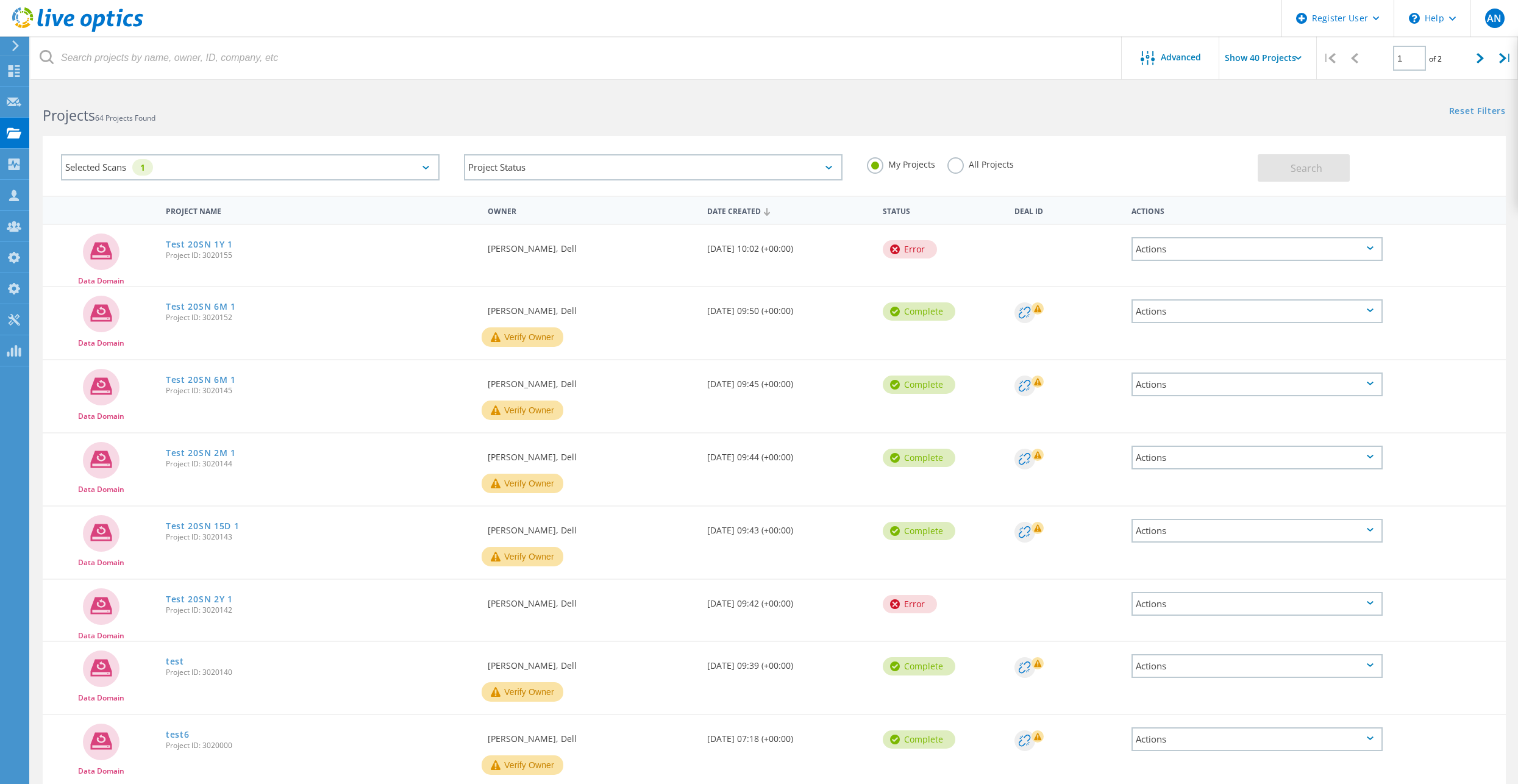
click at [968, 172] on div "All Projects" at bounding box center [980, 165] width 67 height 17
click at [968, 165] on label "All Projects" at bounding box center [980, 162] width 67 height 11
click at [0, 0] on input "All Projects" at bounding box center [0, 0] width 0 height 0
click at [1323, 168] on button "Search" at bounding box center [1303, 168] width 92 height 27
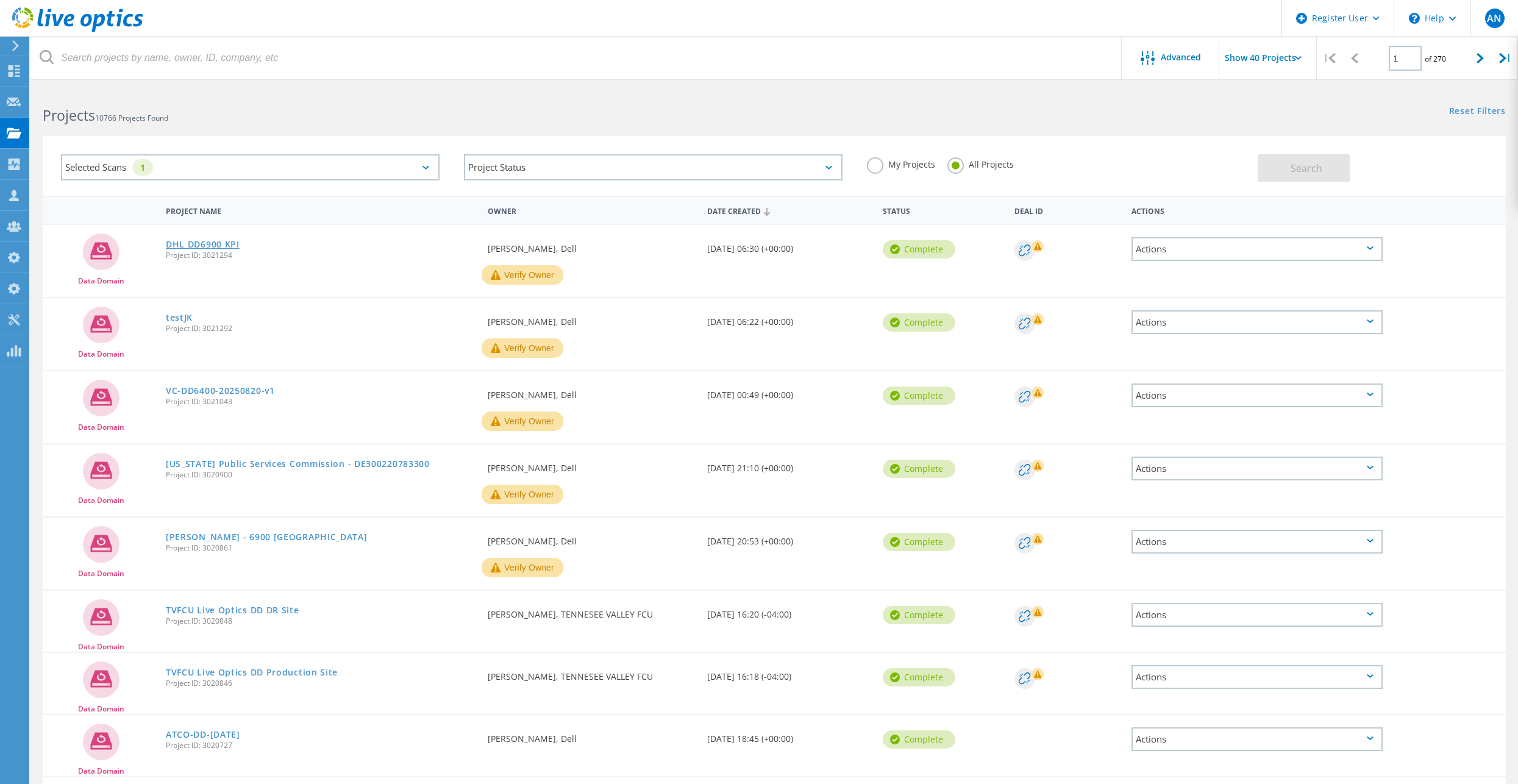
click at [217, 248] on link "DHL DD6900 KPI" at bounding box center [202, 244] width 74 height 8
click at [167, 316] on link "testJK" at bounding box center [179, 317] width 27 height 8
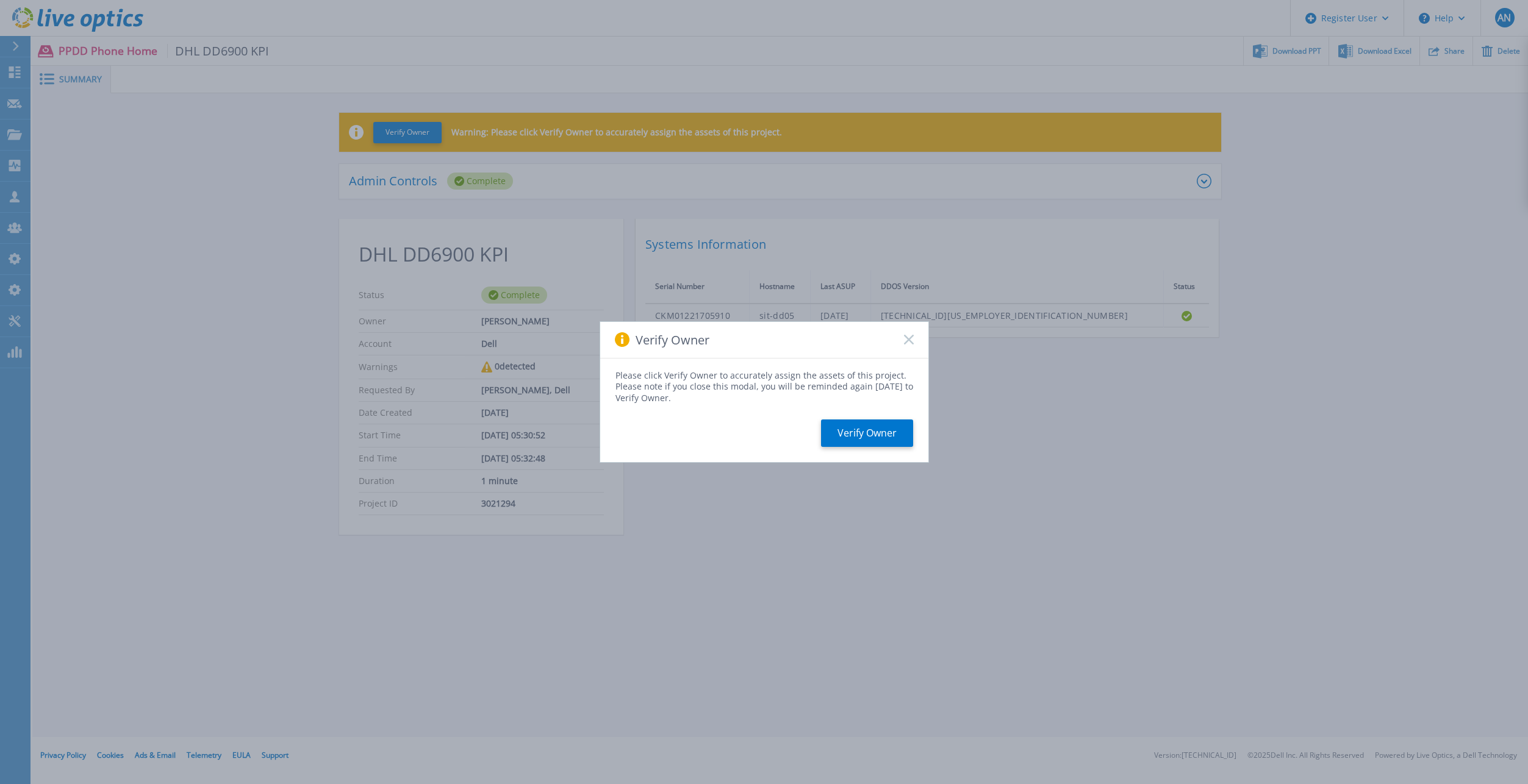
click at [913, 343] on rect at bounding box center [909, 340] width 11 height 11
click at [906, 338] on icon at bounding box center [908, 339] width 10 height 10
